Goal: Task Accomplishment & Management: Manage account settings

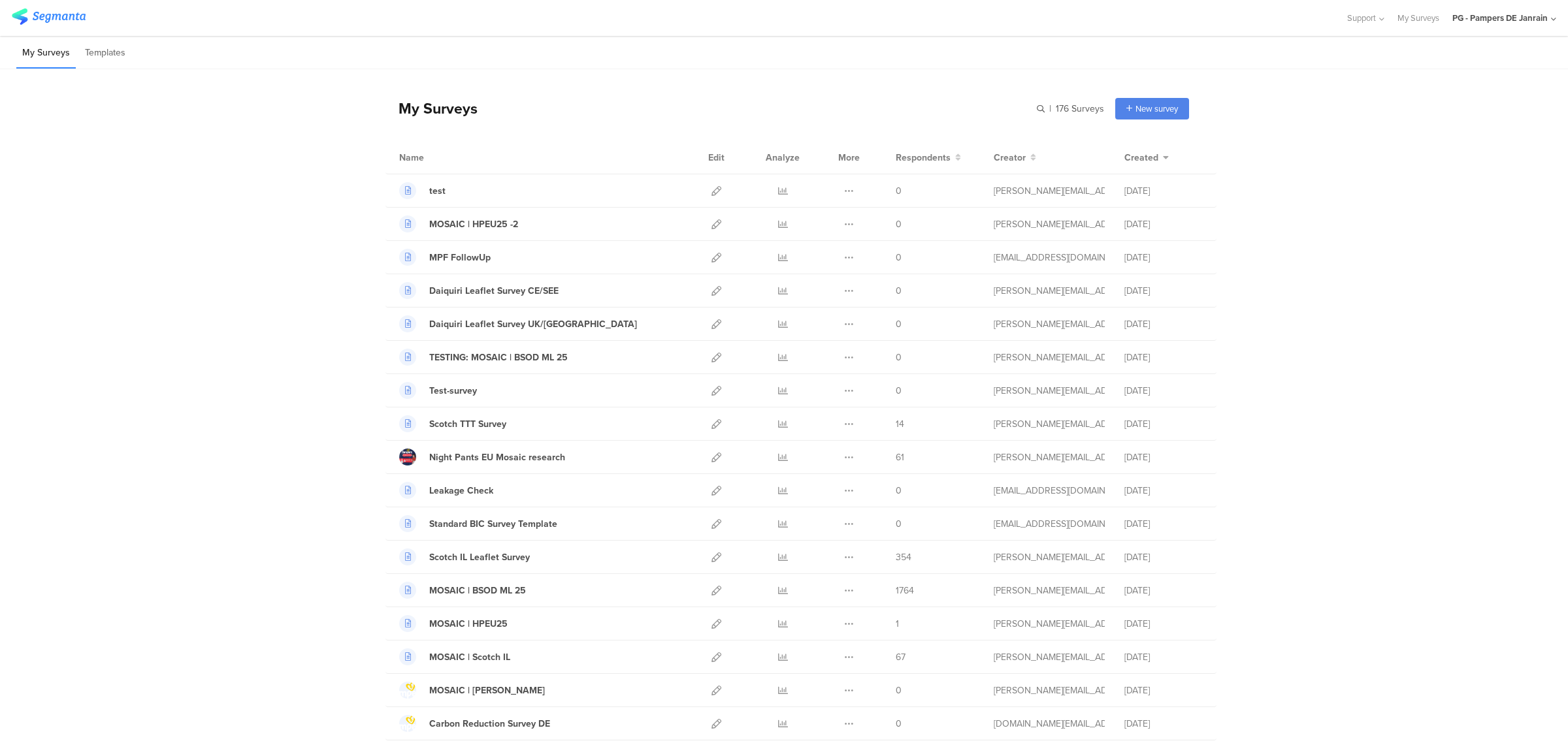
click at [1509, 23] on div "PG - Pampers DE Janrain" at bounding box center [1500, 18] width 95 height 12
click at [1441, 251] on span "PG - Pampers UK Janrain" at bounding box center [1451, 253] width 92 height 12
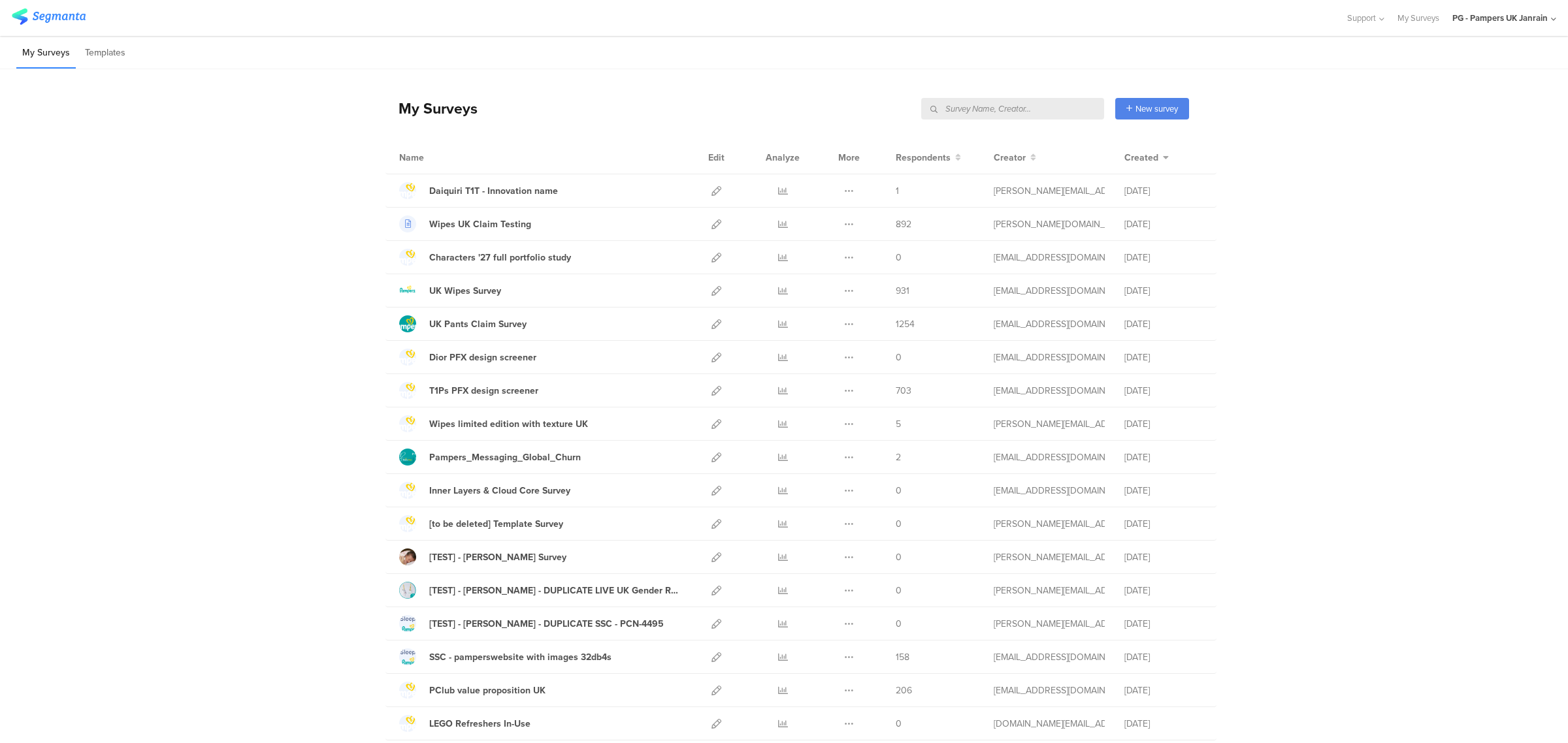
click at [1503, 21] on div "PG - Pampers UK Janrain" at bounding box center [1500, 18] width 95 height 12
click at [712, 390] on icon at bounding box center [716, 390] width 10 height 10
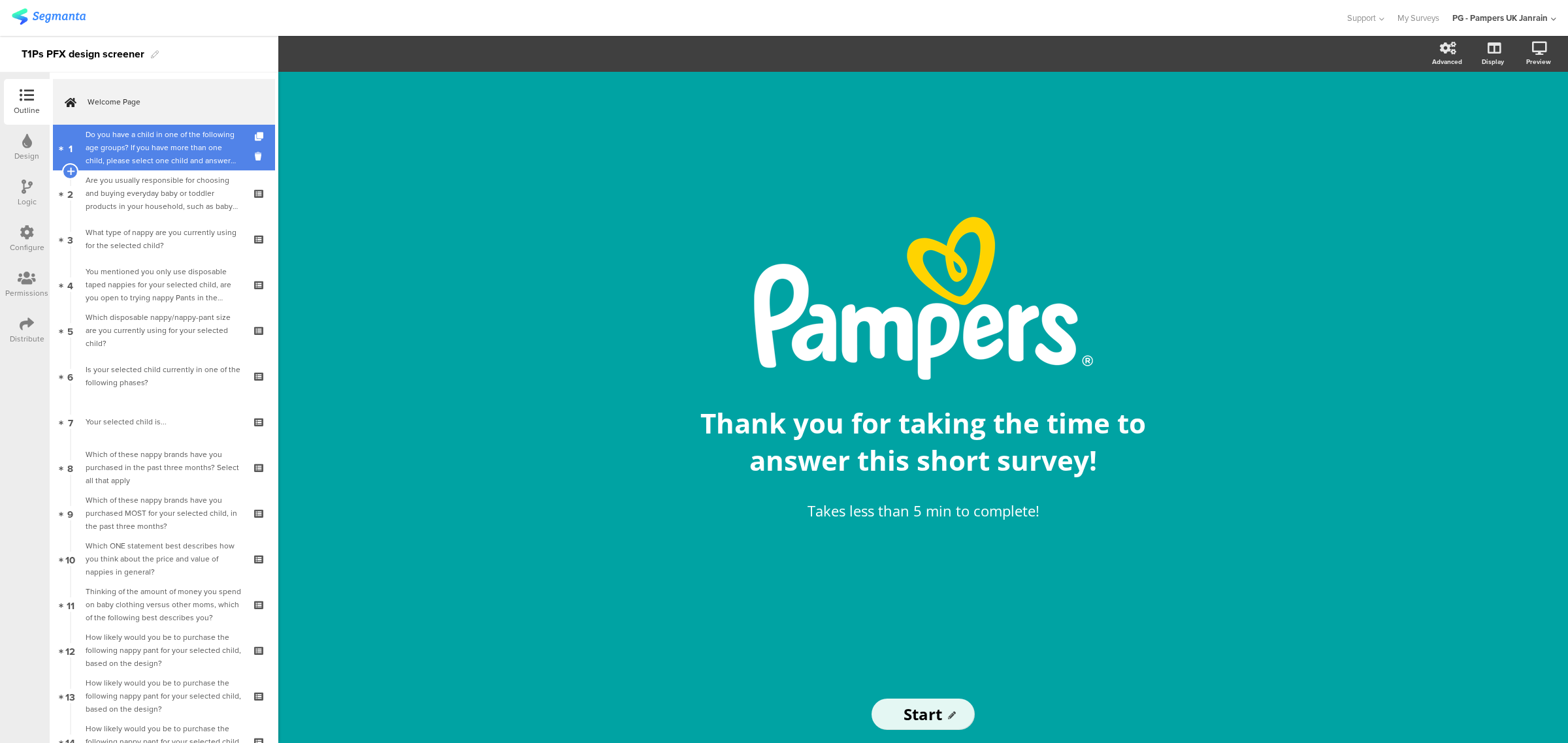
click at [163, 158] on div "Do you have a child in one of the following age groups? If you have more than o…" at bounding box center [163, 147] width 156 height 39
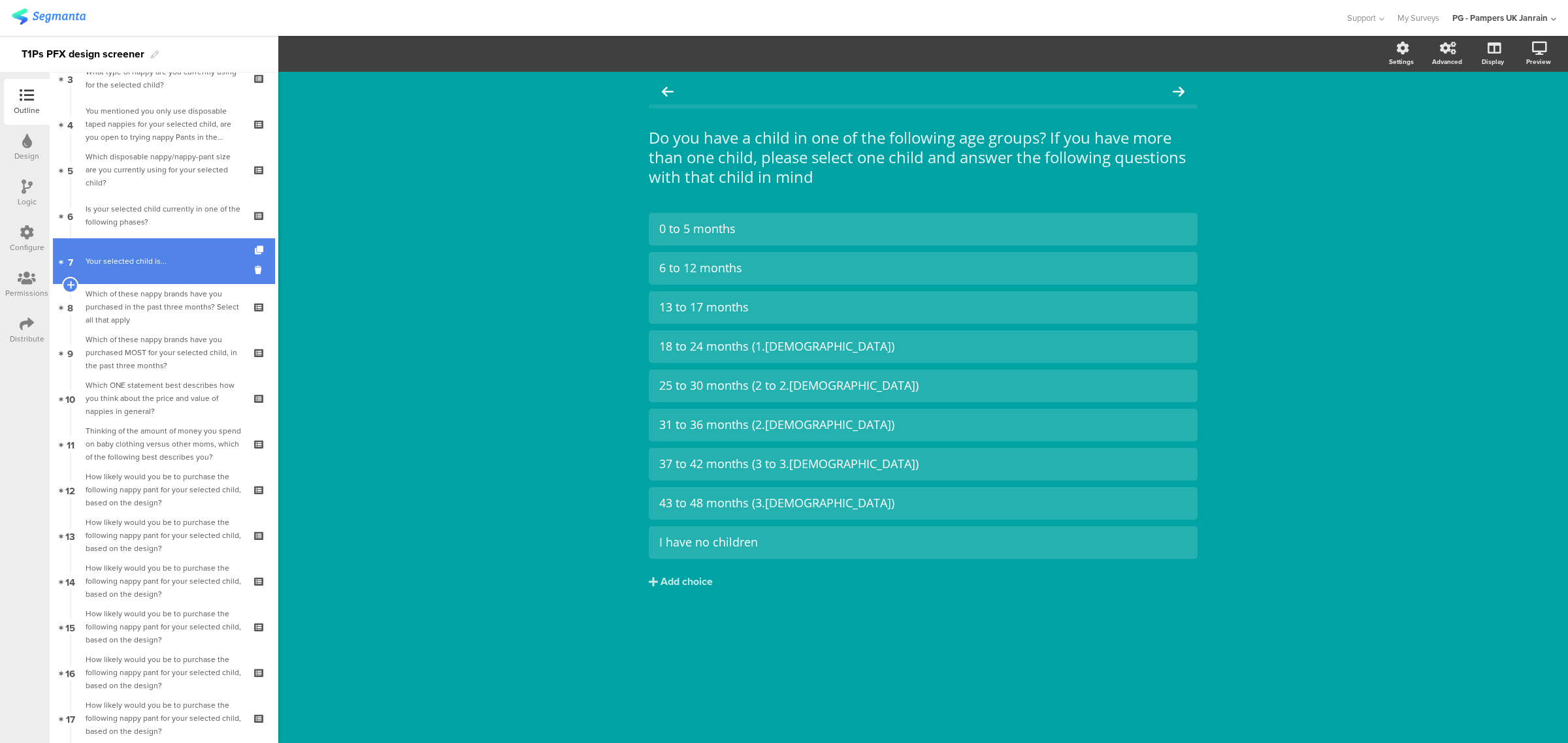
scroll to position [163, 0]
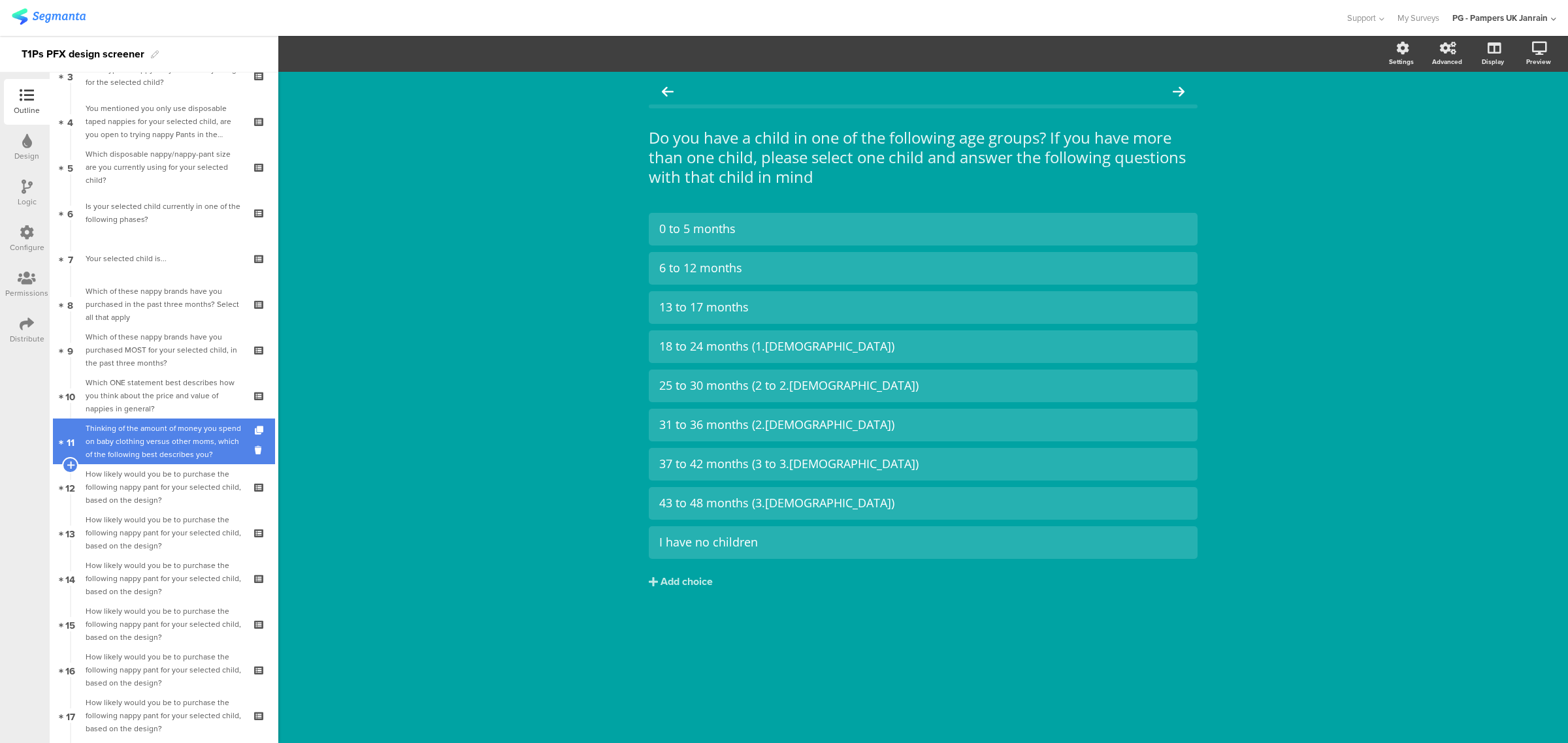
click at [156, 452] on div "Thinking of the amount of money you spend on baby clothing versus other moms, w…" at bounding box center [163, 441] width 156 height 39
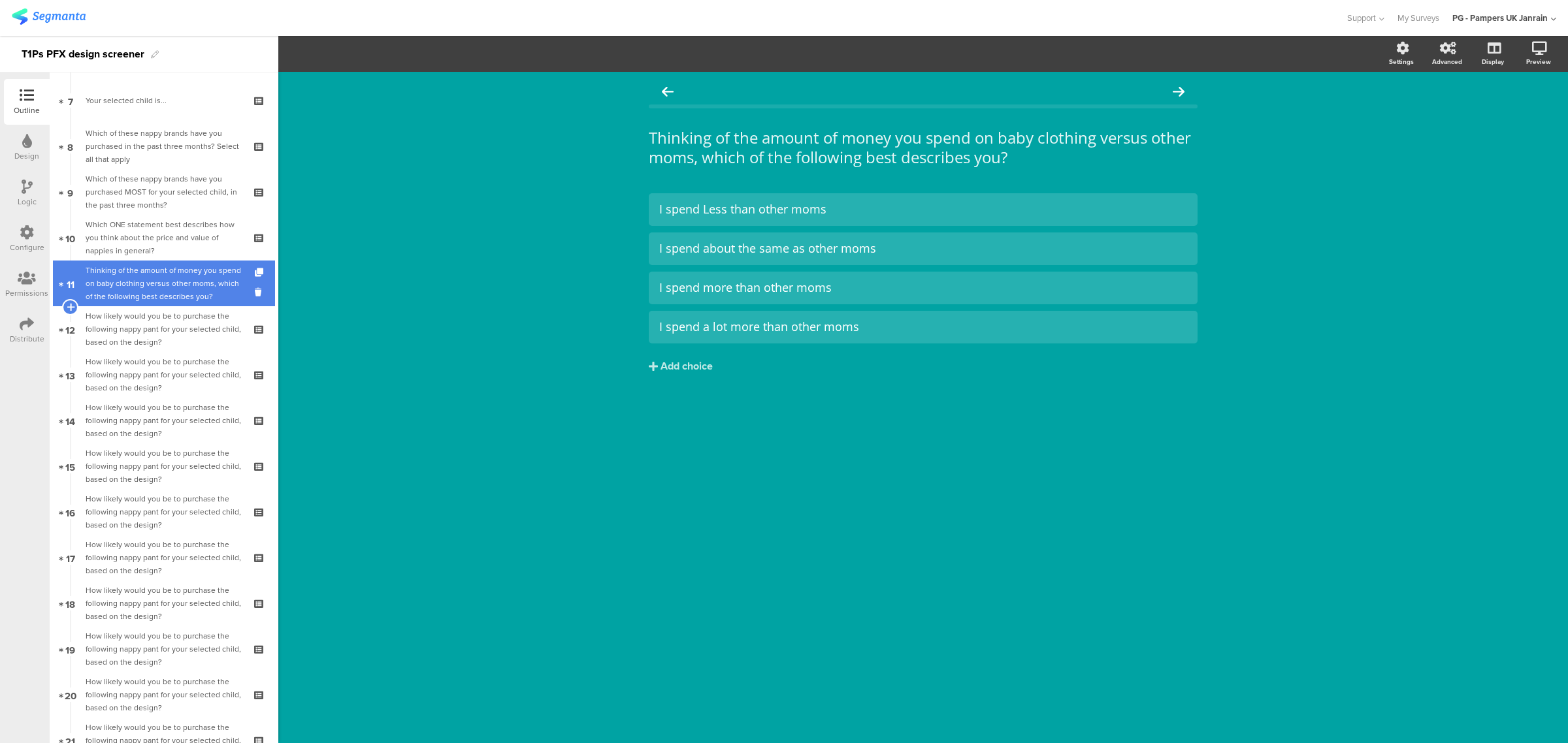
scroll to position [326, 0]
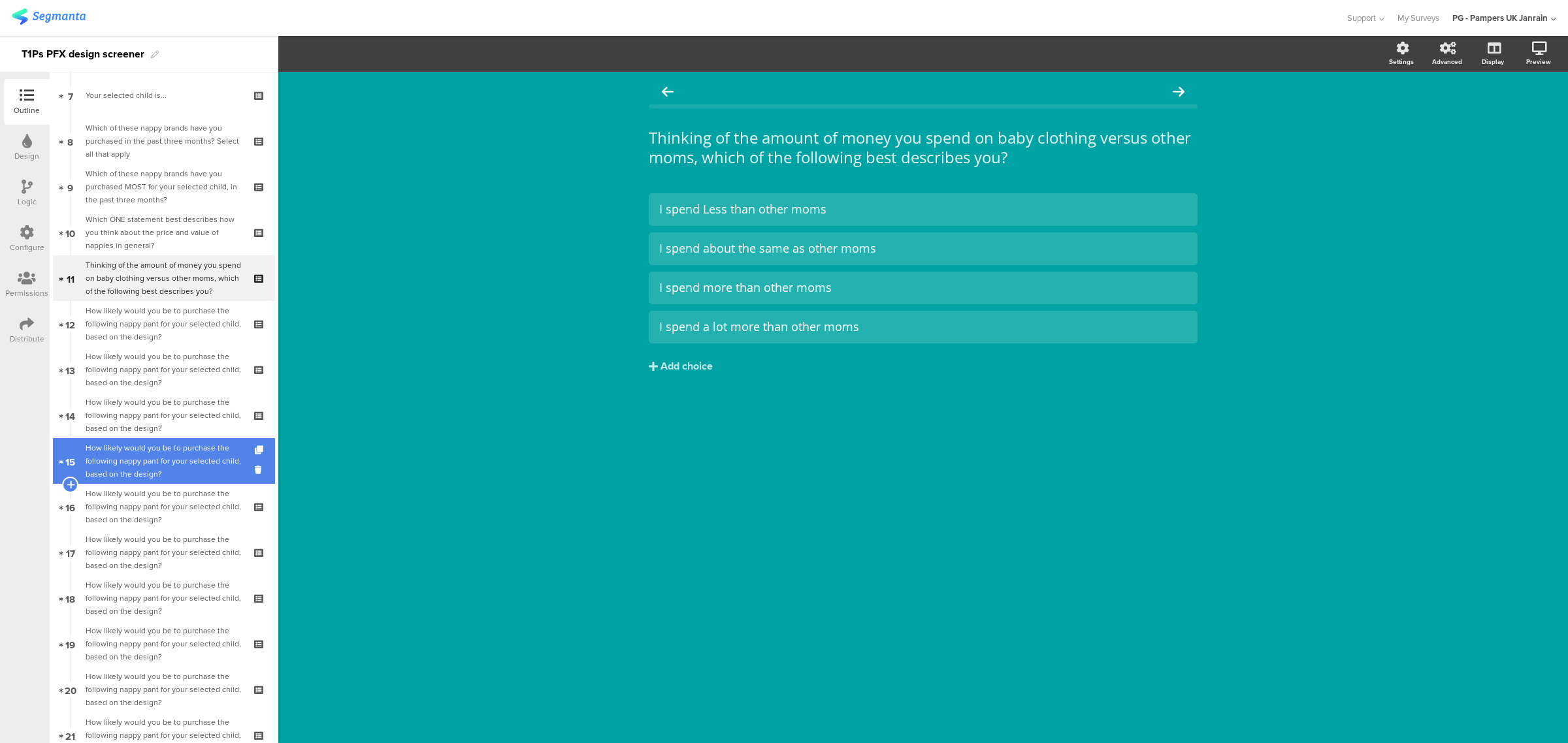
click at [144, 467] on div "How likely would you be to purchase the following nappy pant for your selected …" at bounding box center [163, 461] width 156 height 39
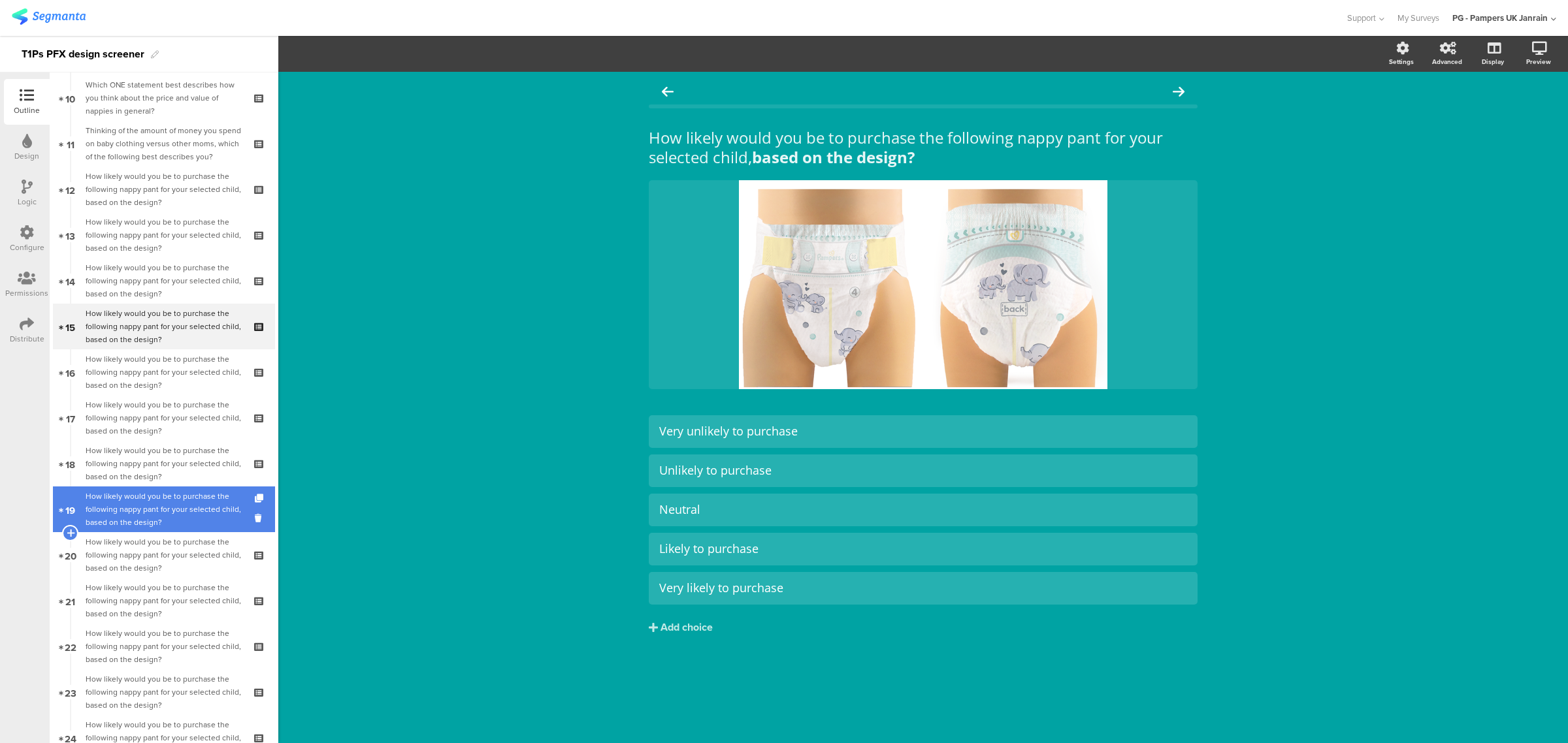
scroll to position [490, 0]
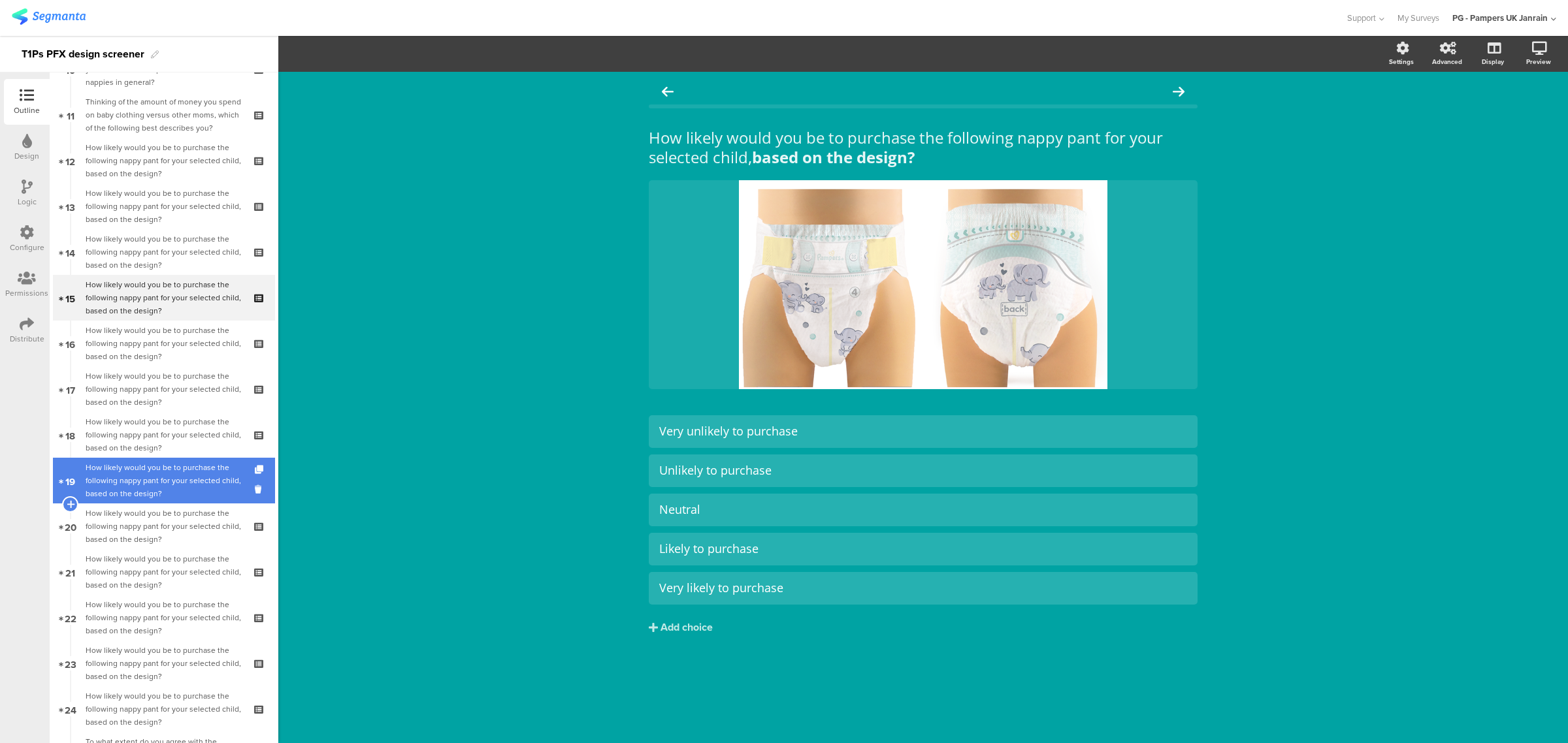
click at [148, 475] on div "How likely would you be to purchase the following nappy pant for your selected …" at bounding box center [163, 481] width 156 height 39
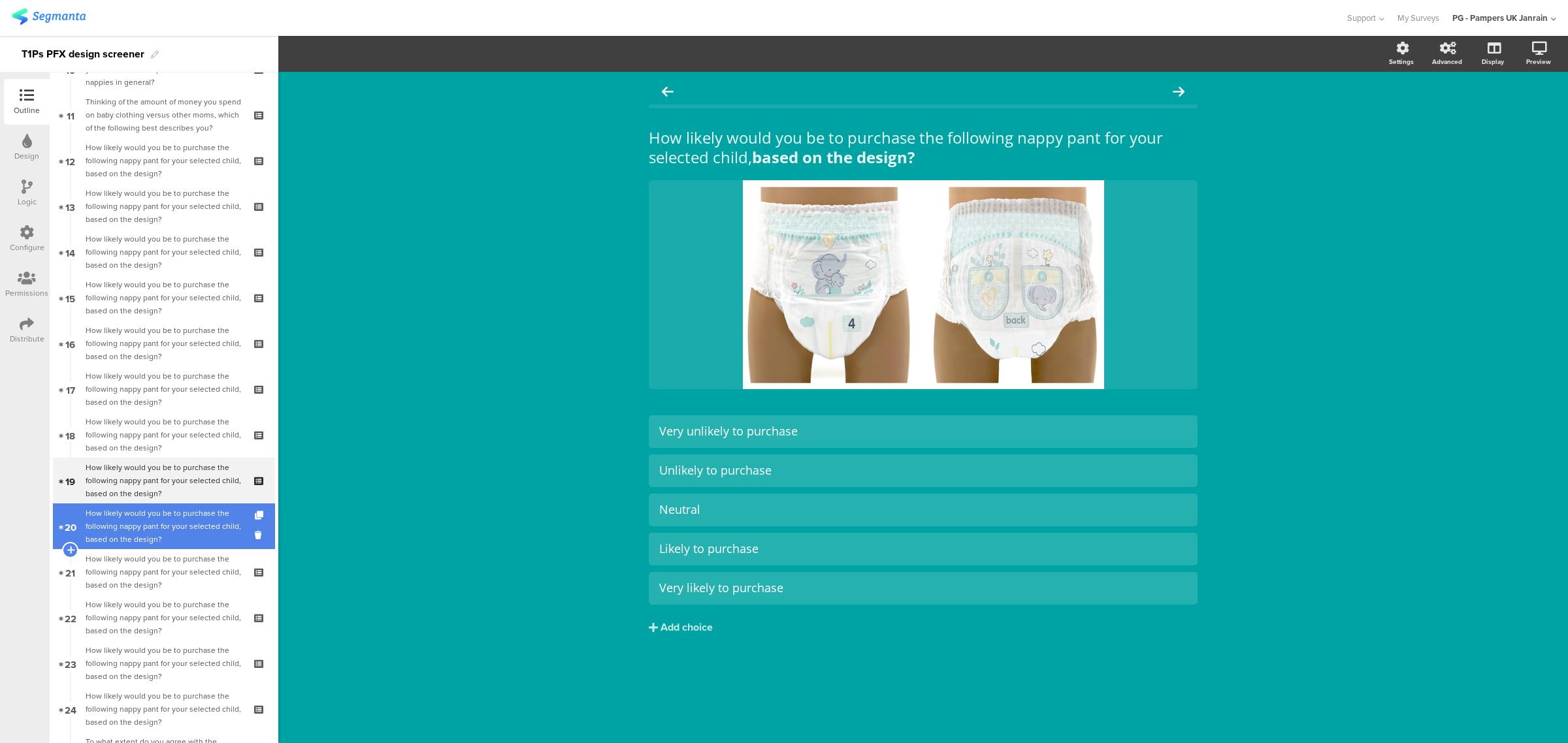
click at [145, 527] on div "How likely would you be to purchase the following nappy pant for your selected …" at bounding box center [163, 526] width 156 height 39
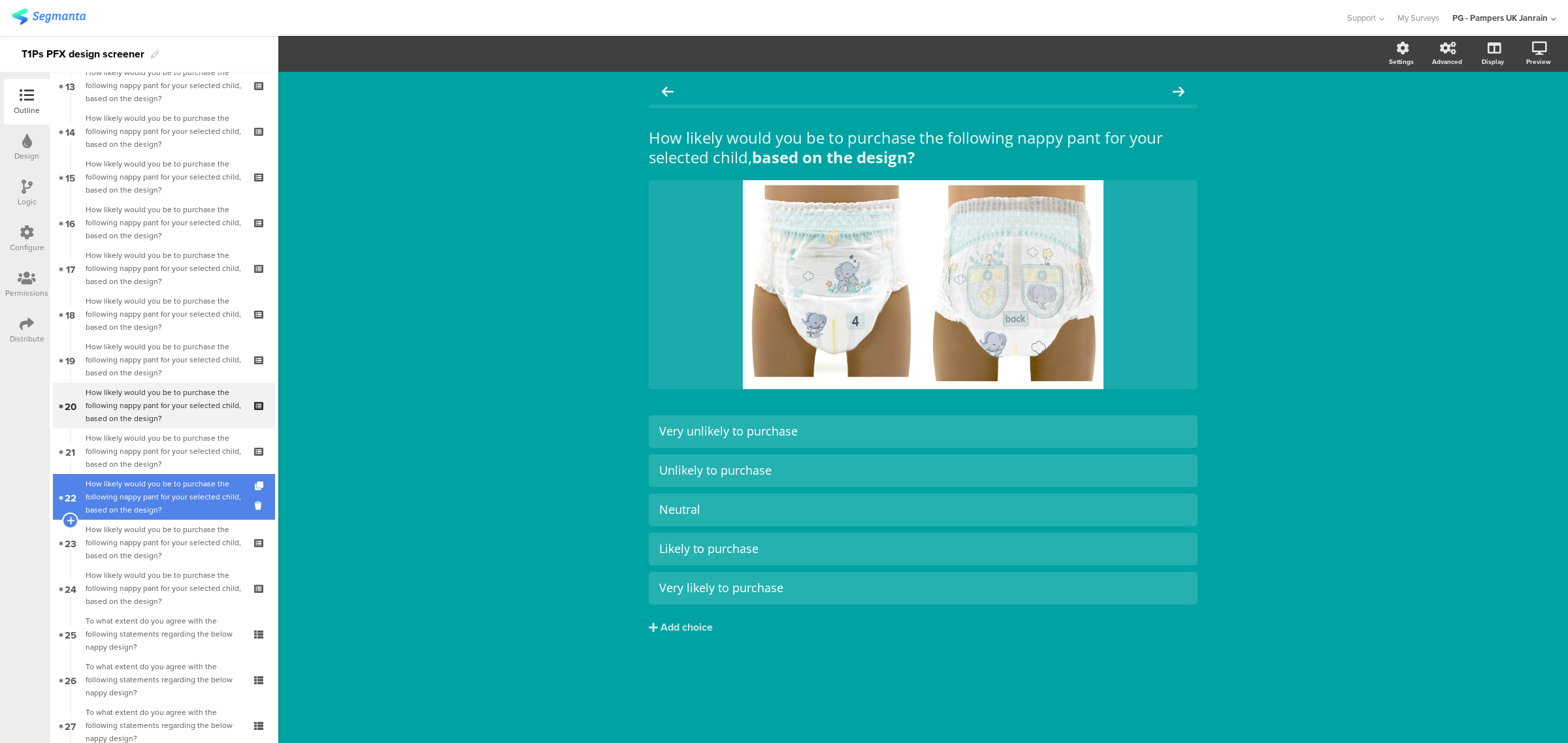
scroll to position [980, 0]
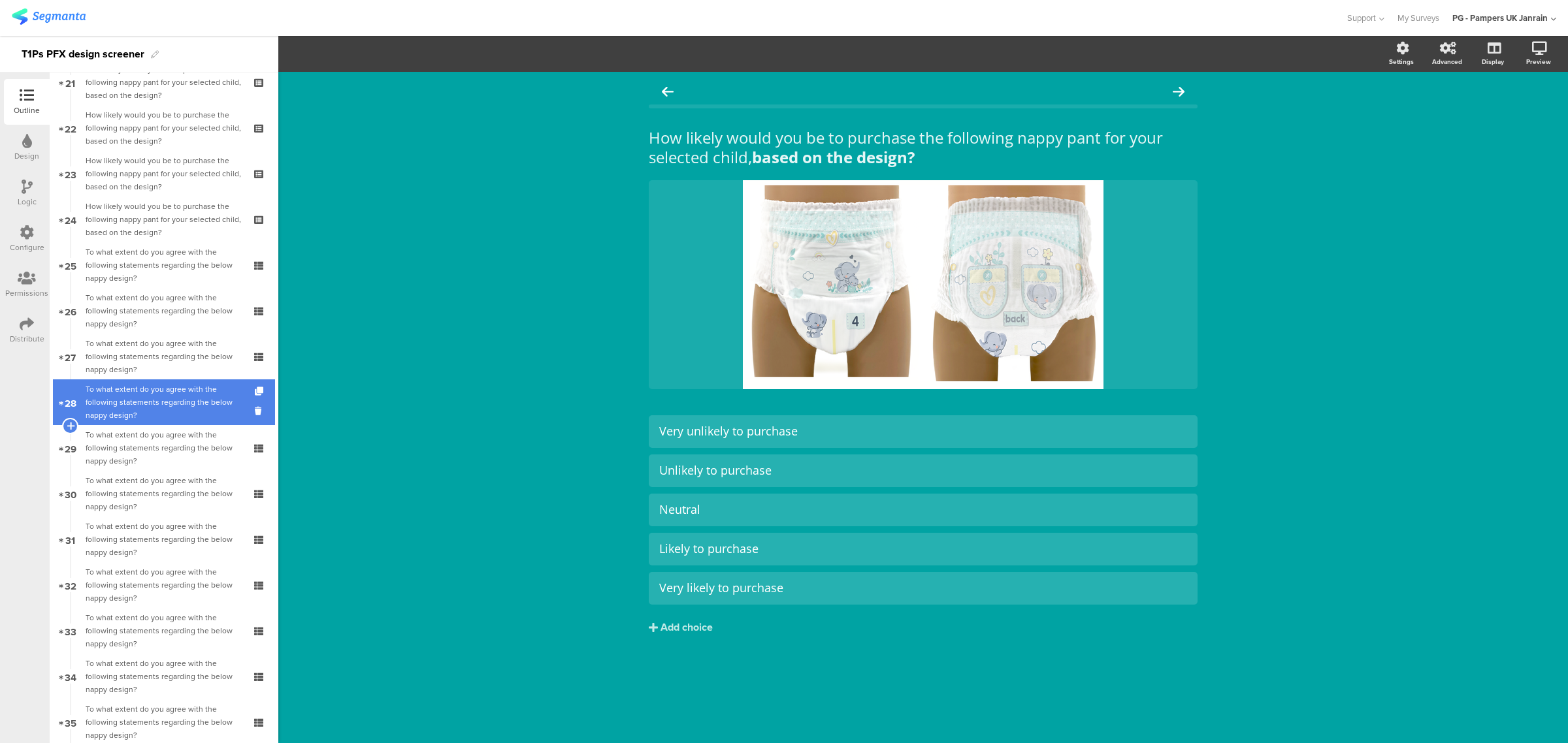
click at [145, 405] on div "To what extent do you agree with the following statements regarding the below n…" at bounding box center [163, 402] width 156 height 39
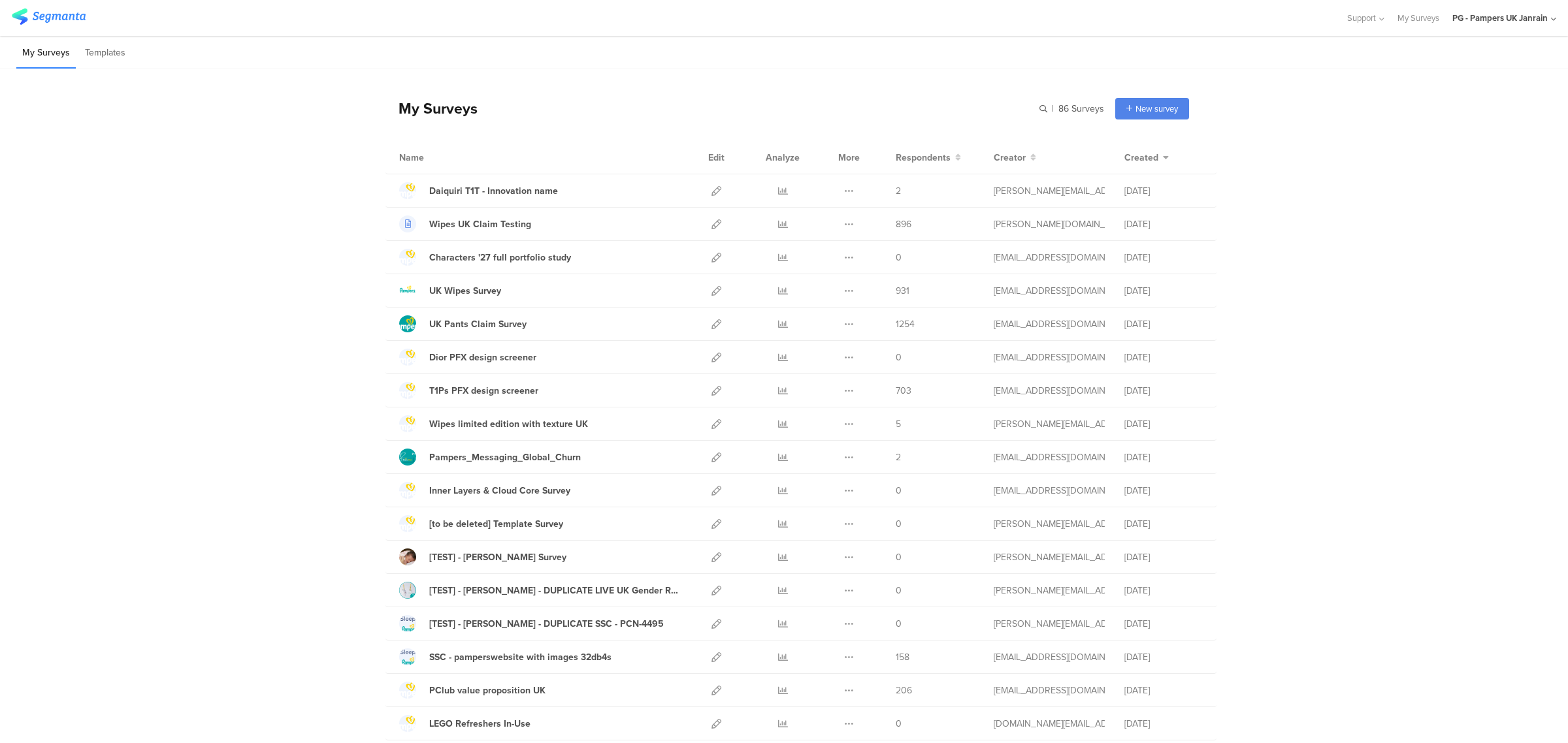
click at [1514, 12] on div "PG - Pampers UK Janrain" at bounding box center [1500, 18] width 95 height 12
click at [1441, 77] on div "PG - Pampers PL Janrain Member" at bounding box center [1478, 84] width 180 height 28
click at [1470, 27] on div "PG - Pampers UK Janrain" at bounding box center [1504, 18] width 104 height 36
click at [1454, 86] on span "PG - Pampers PL Janrain" at bounding box center [1450, 85] width 91 height 12
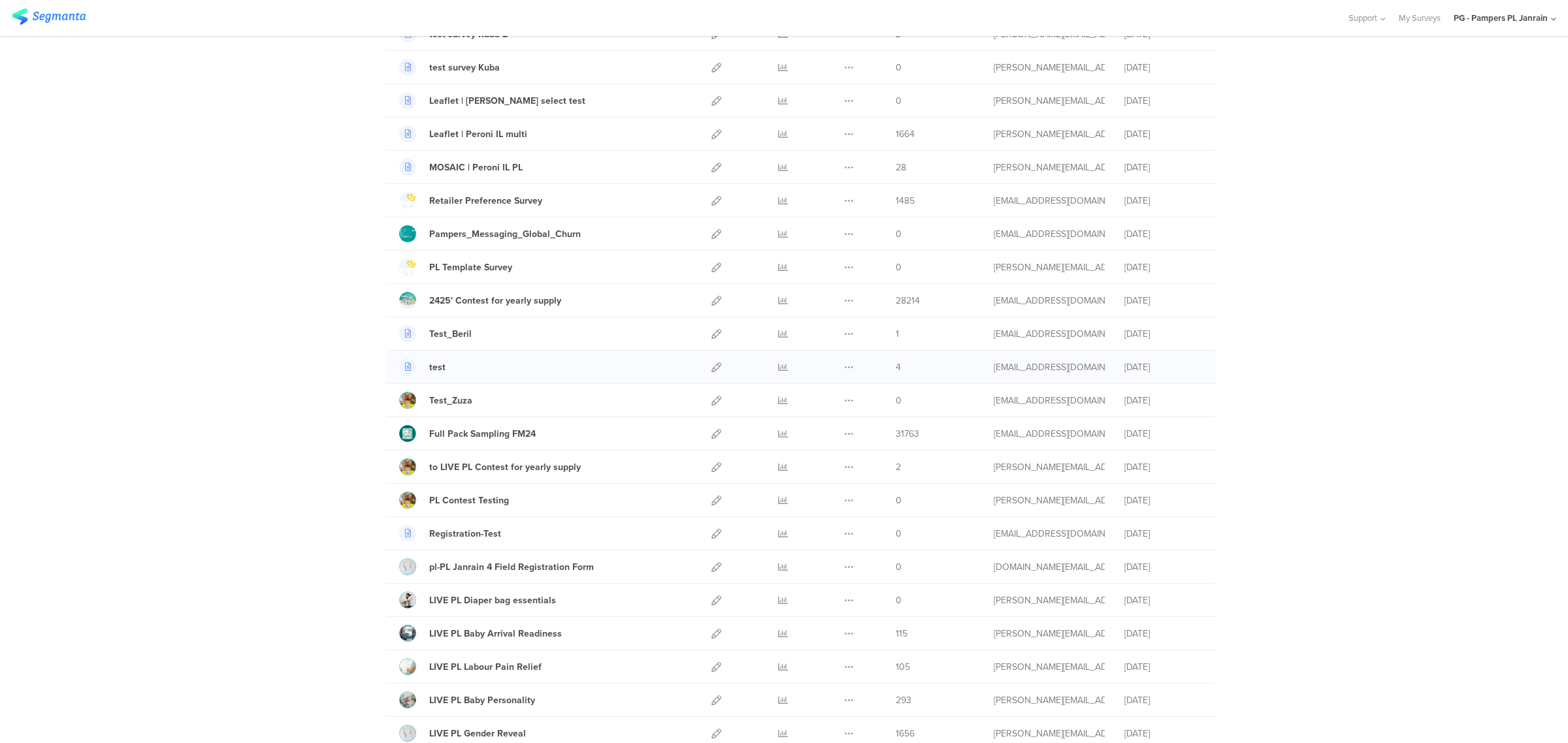
scroll to position [163, 0]
